Goal: Find specific fact: Find specific page/section

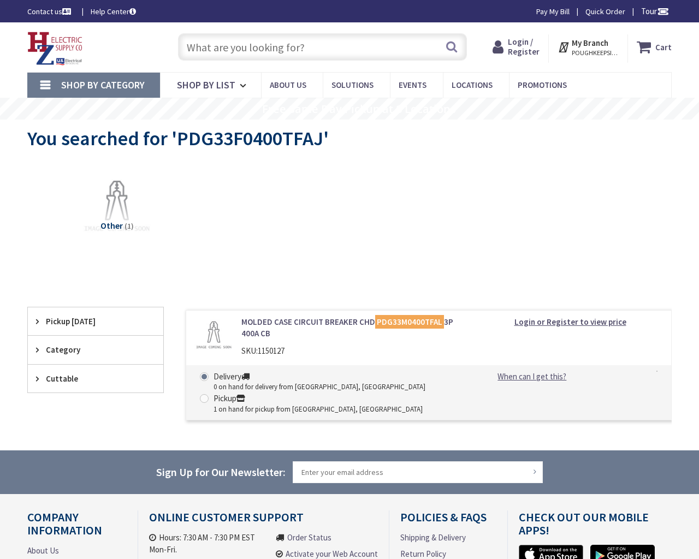
type input "Fourth [PERSON_NAME], [STREET_ADDRESS]"
